Goal: Information Seeking & Learning: Learn about a topic

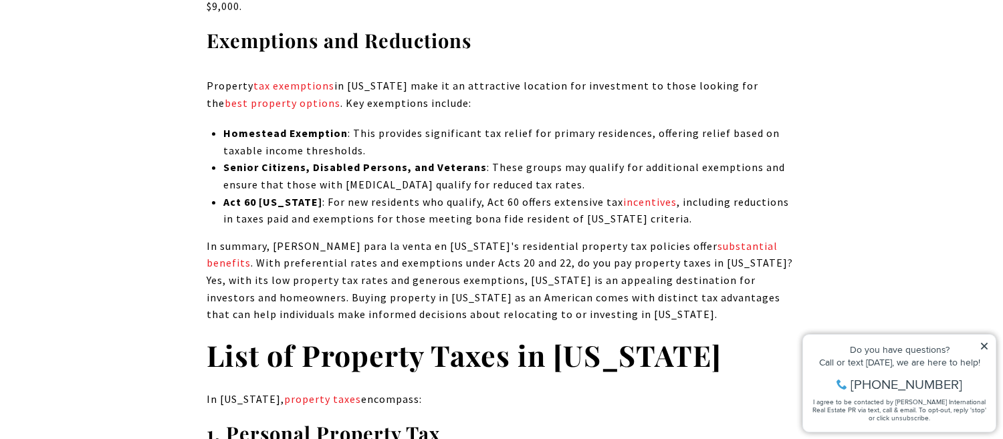
scroll to position [1739, 0]
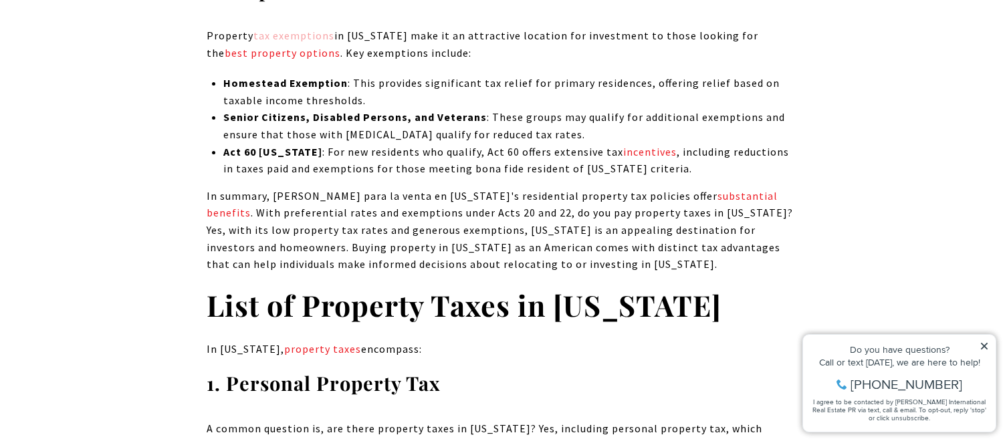
click at [284, 29] on link "tax exemptions" at bounding box center [293, 35] width 81 height 13
click at [700, 189] on link "substantial benefits" at bounding box center [492, 204] width 571 height 31
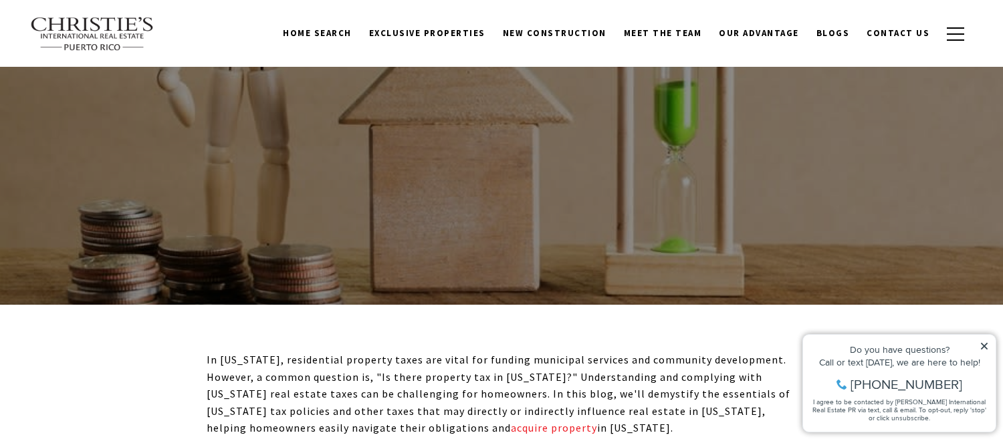
scroll to position [201, 0]
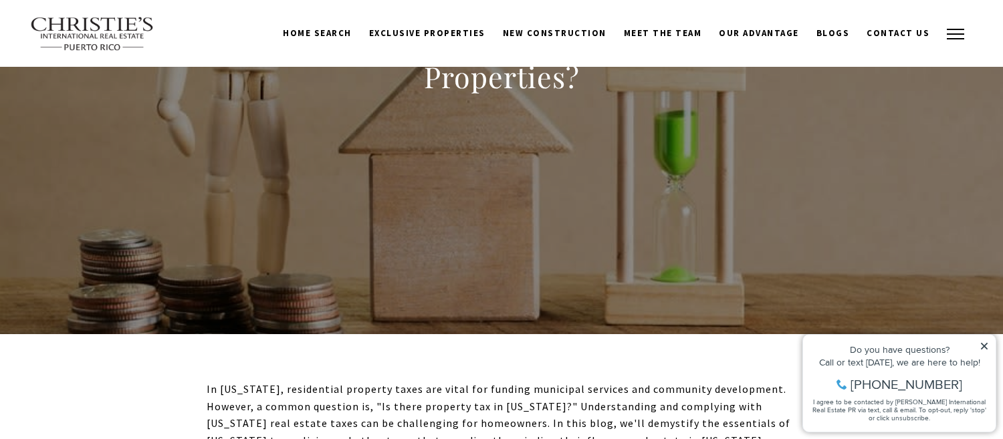
click at [948, 33] on span "button" at bounding box center [955, 33] width 17 height 1
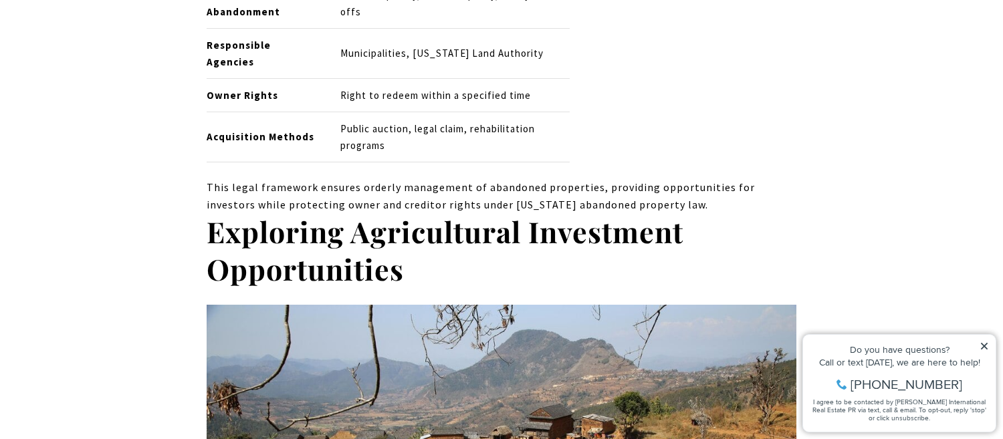
scroll to position [7156, 0]
